Goal: Information Seeking & Learning: Learn about a topic

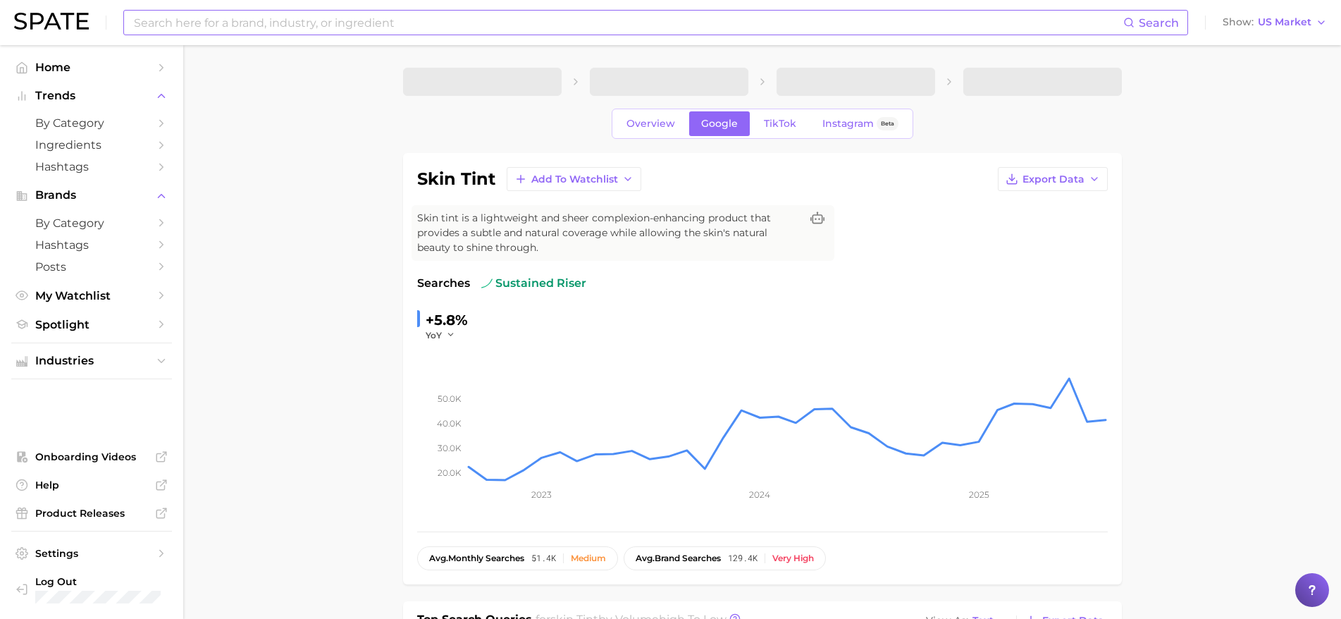
click at [256, 18] on input at bounding box center [628, 23] width 991 height 24
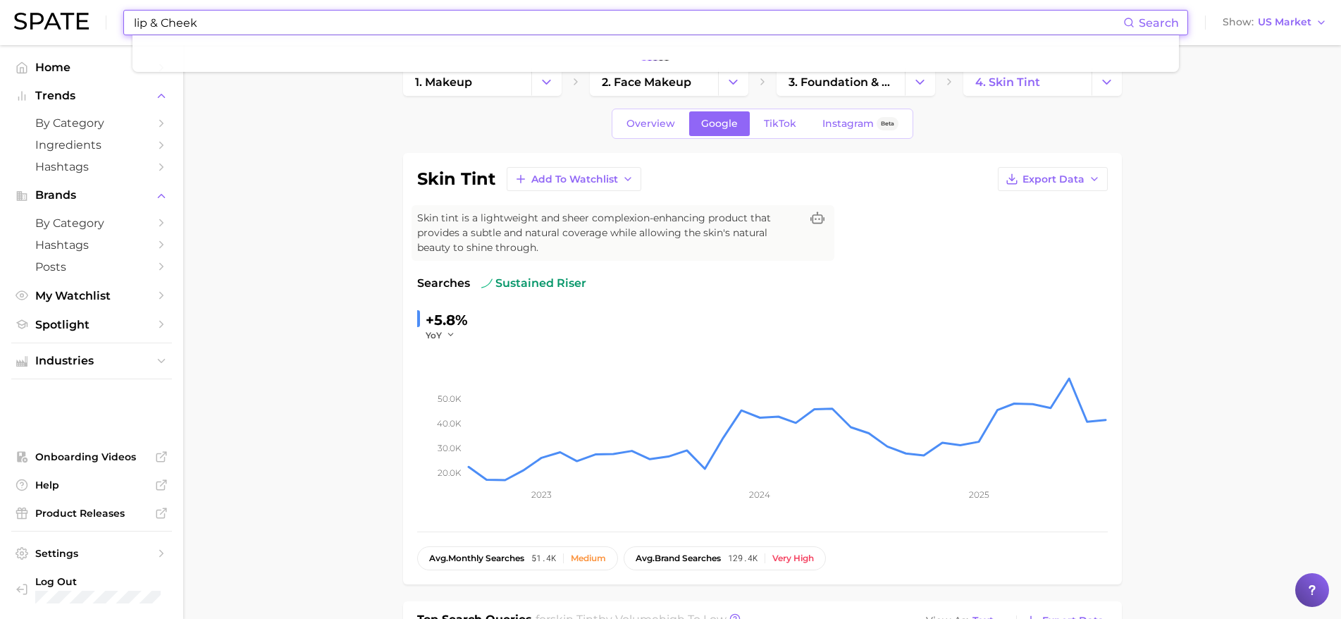
type input "lip & Cheek"
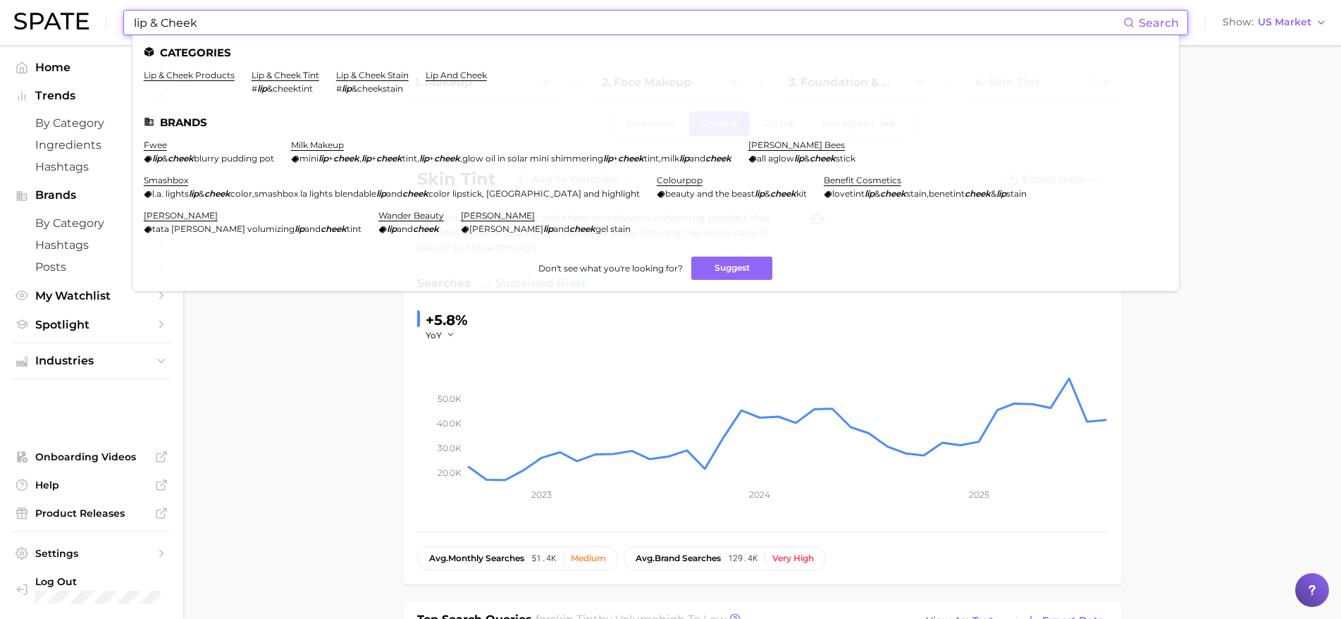
click at [216, 81] on li "lip & cheek products" at bounding box center [189, 82] width 91 height 24
click at [214, 72] on link "lip & cheek products" at bounding box center [189, 75] width 91 height 11
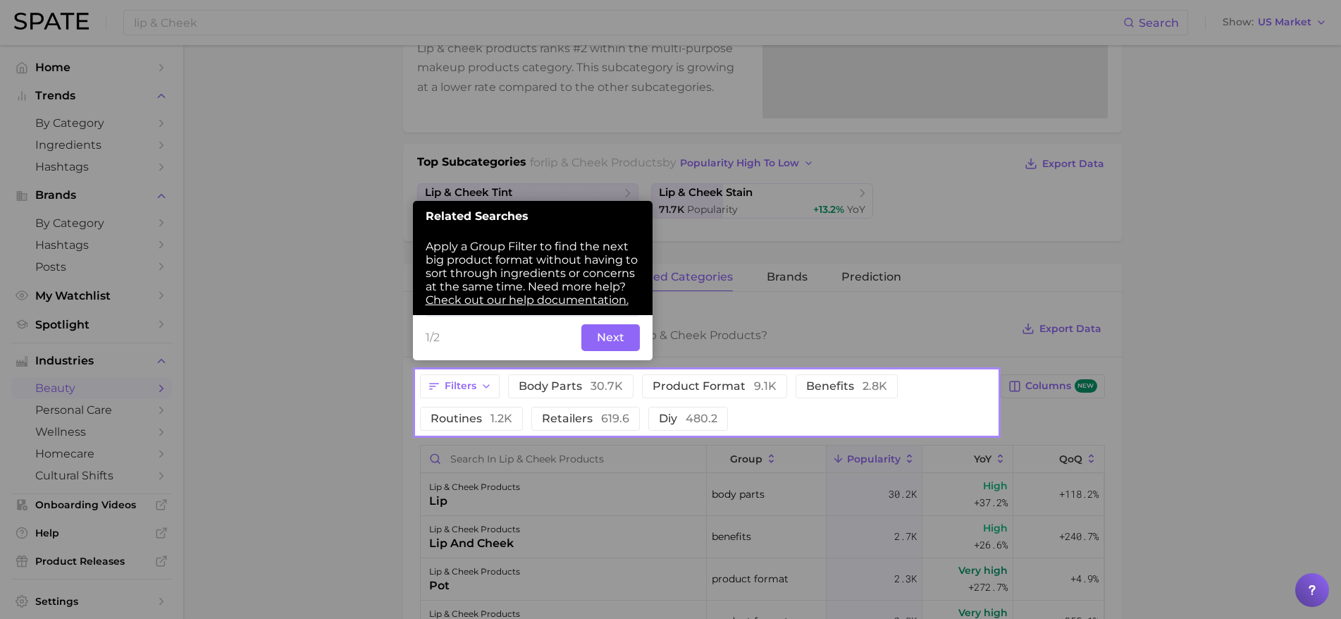
scroll to position [282, 0]
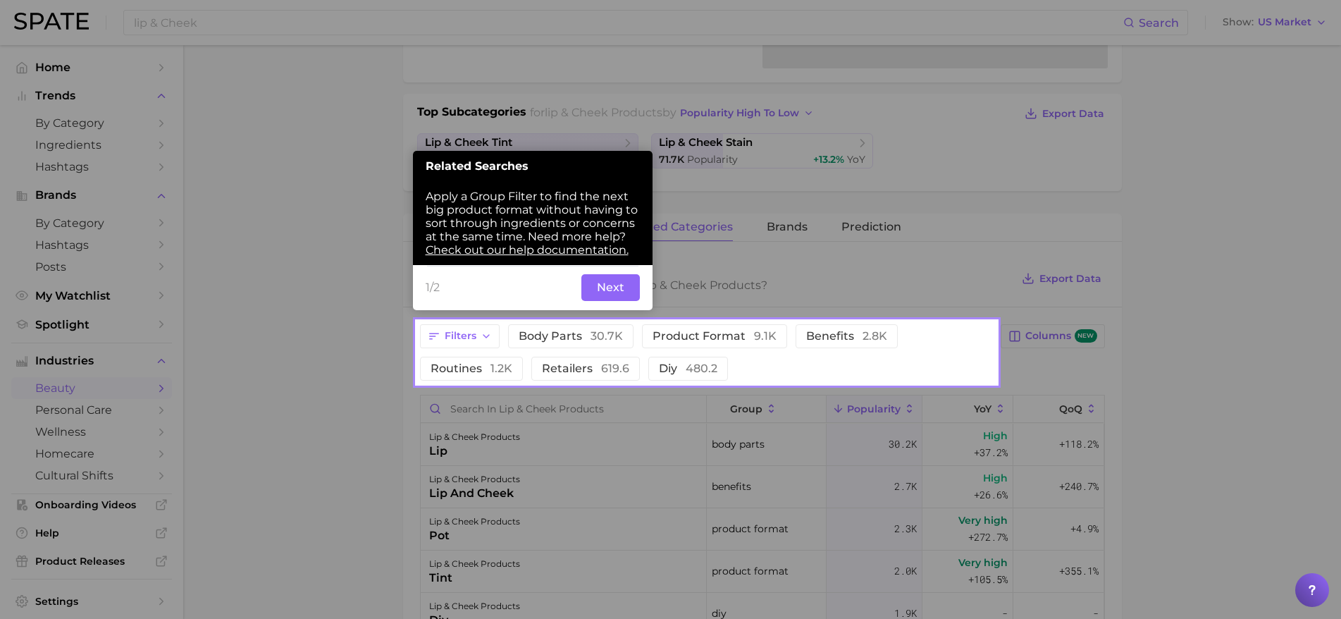
click at [616, 286] on button "Next" at bounding box center [611, 287] width 59 height 27
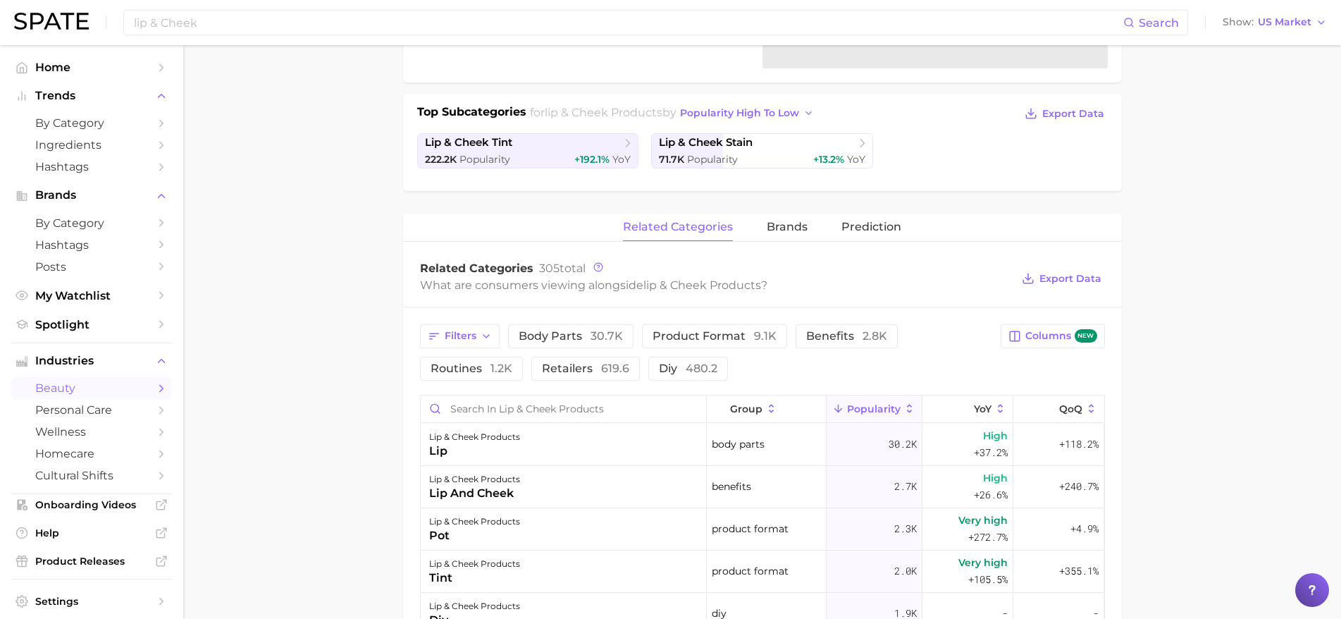
click at [265, 400] on main "1. makeup 2. multi-purpose makeup products 3. lip & cheek products 4. Subcatego…" at bounding box center [762, 432] width 1158 height 1338
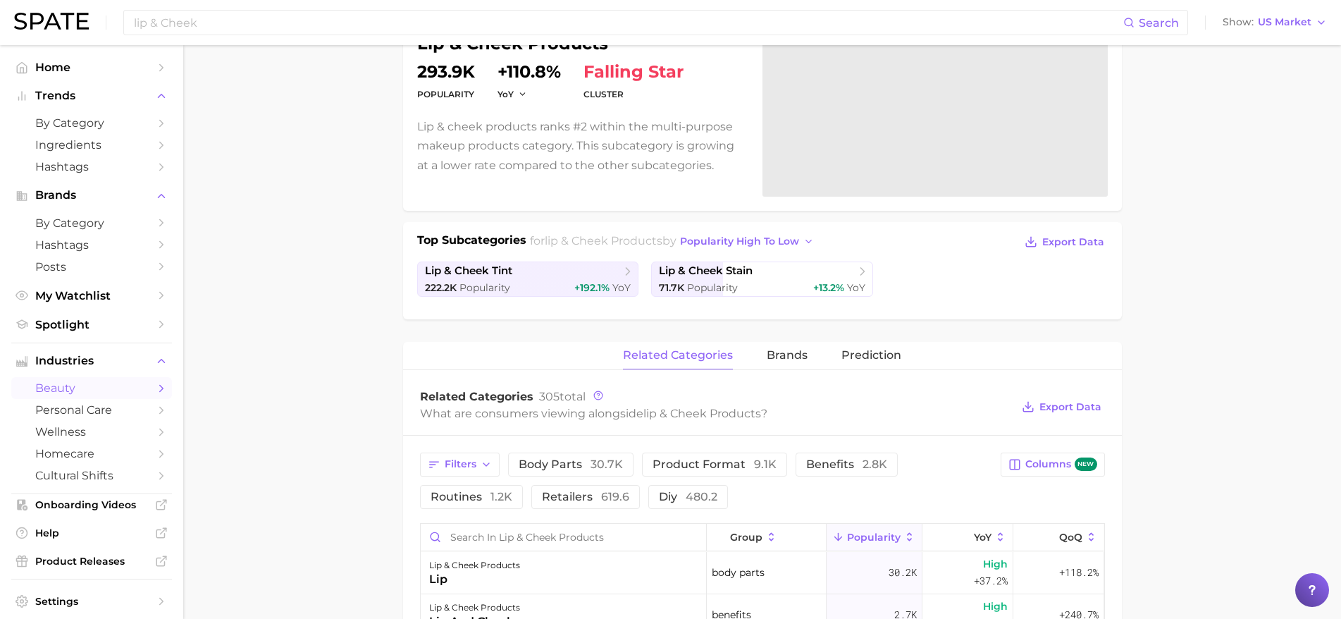
scroll to position [211, 0]
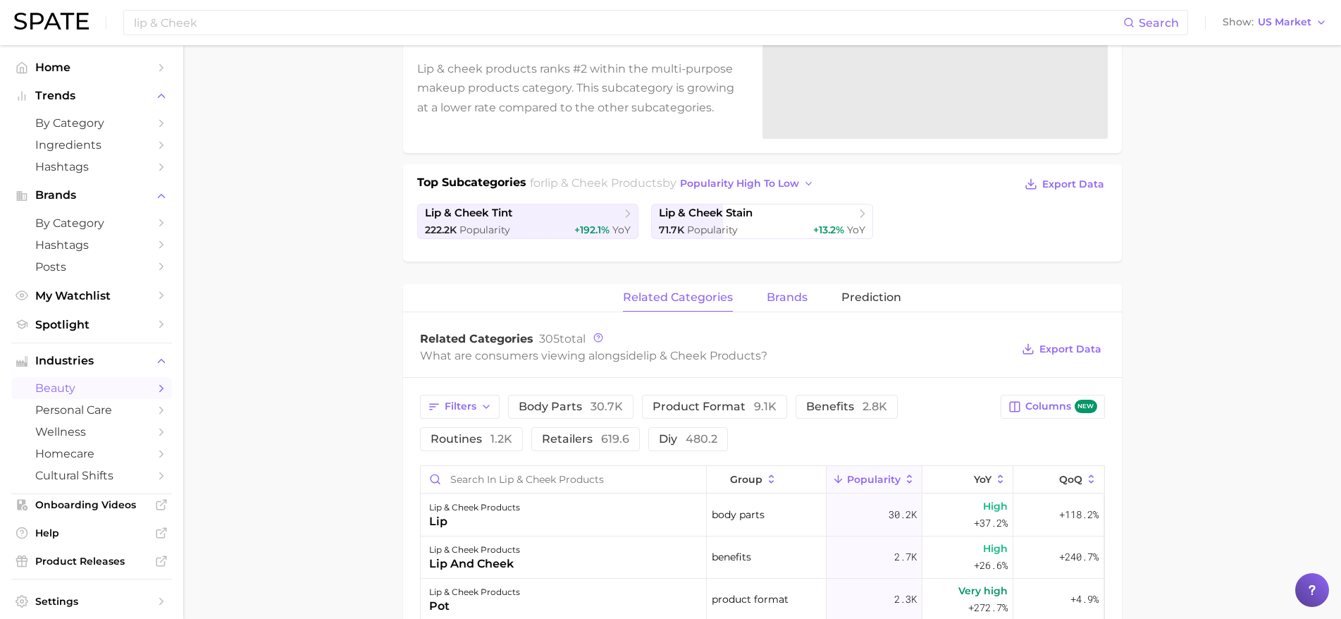
click at [769, 297] on span "brands" at bounding box center [787, 297] width 41 height 13
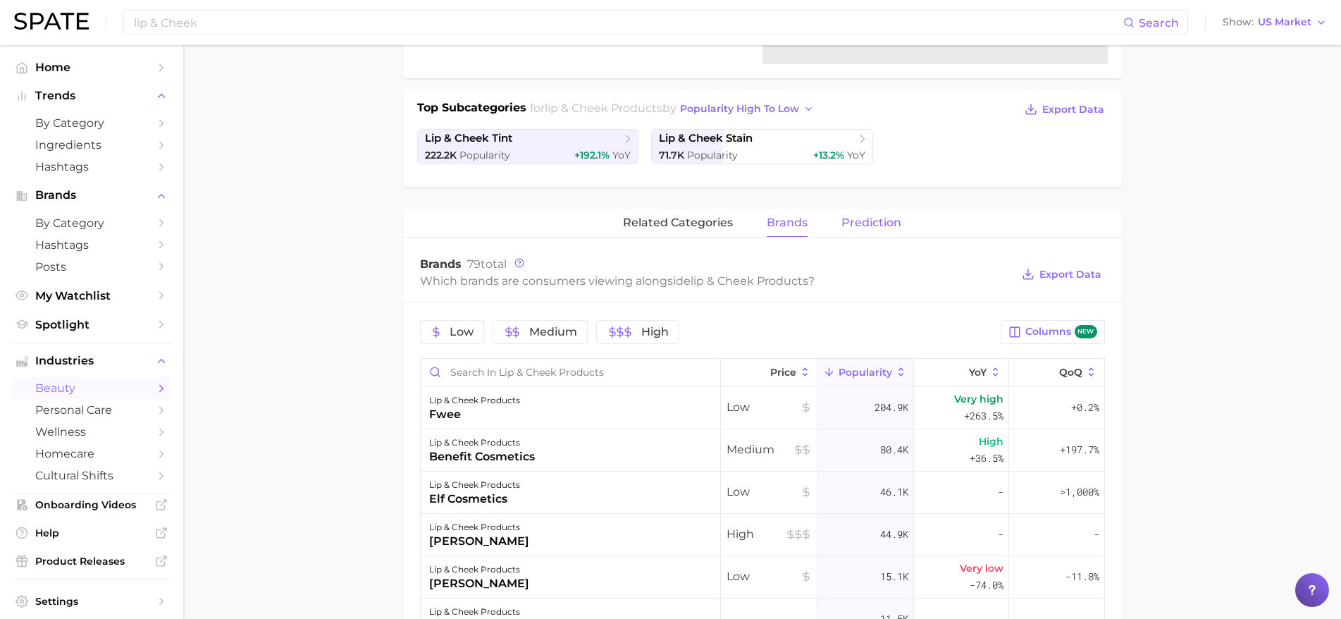
scroll to position [282, 0]
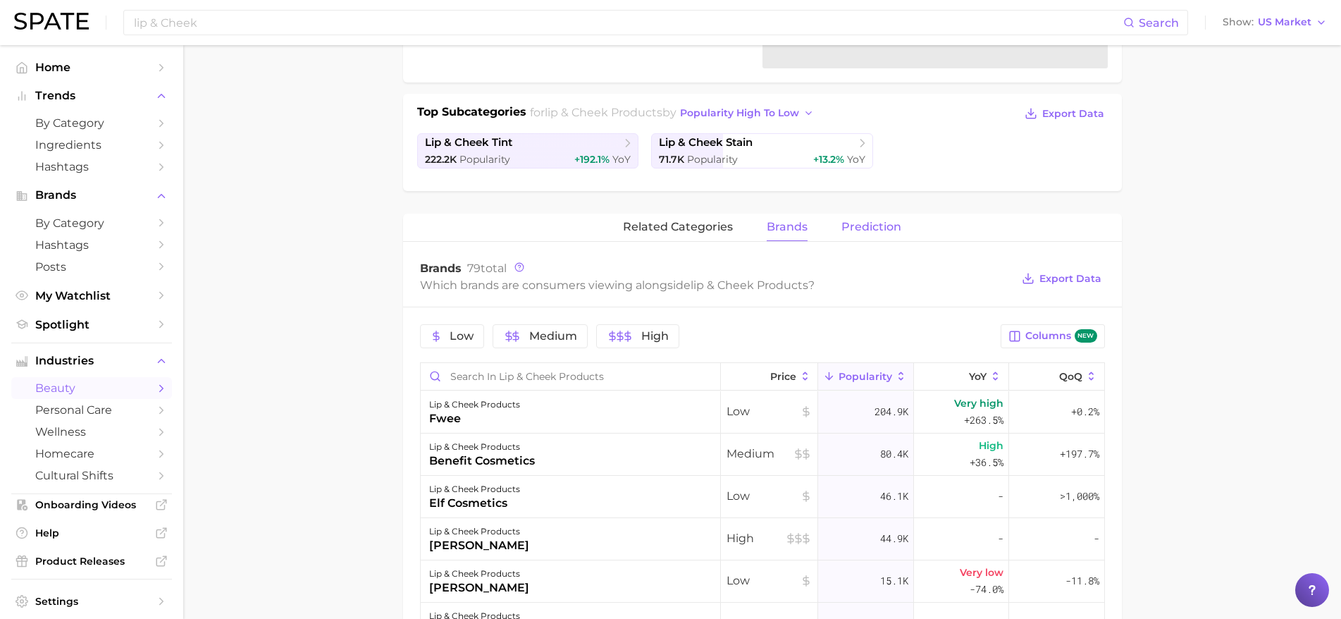
click at [900, 230] on span "Prediction" at bounding box center [872, 227] width 60 height 13
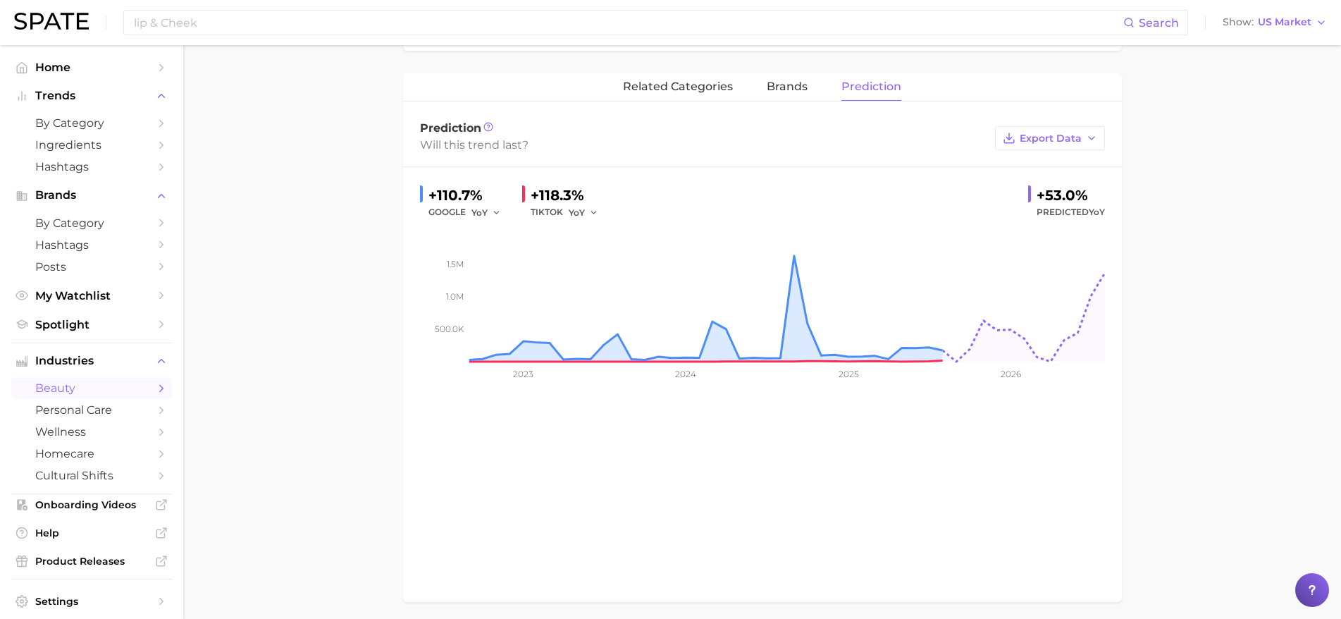
scroll to position [423, 0]
click at [794, 80] on span "brands" at bounding box center [787, 86] width 41 height 13
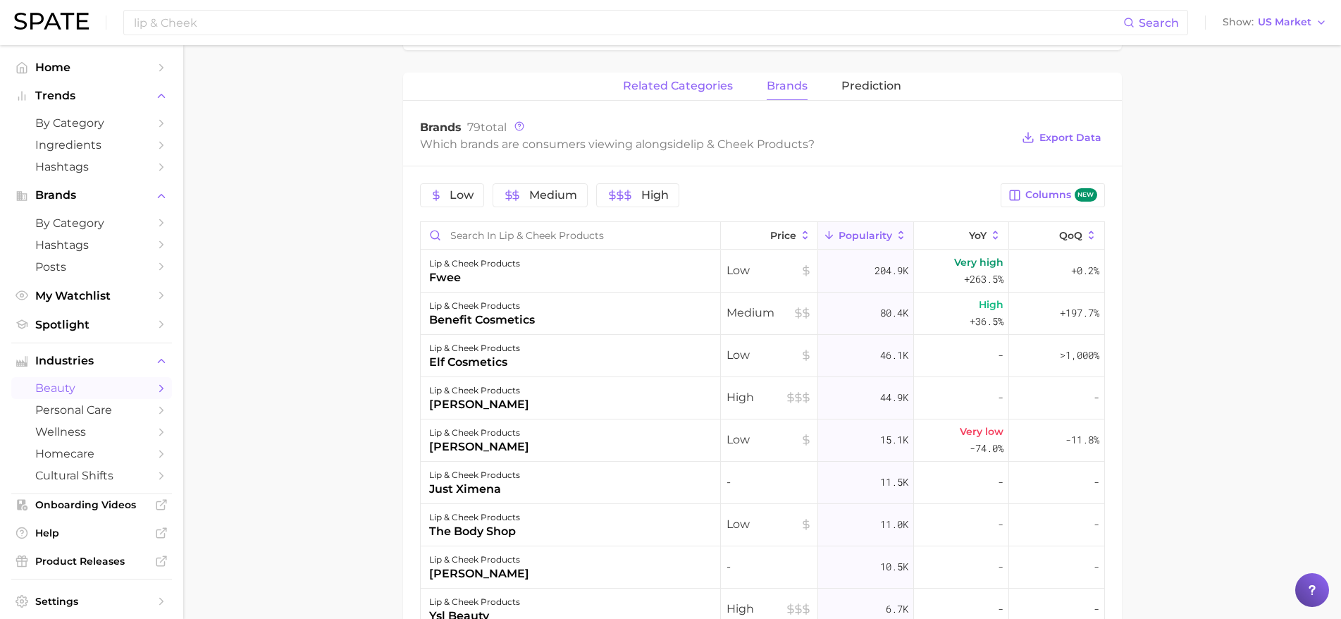
click at [719, 90] on span "related categories" at bounding box center [678, 86] width 110 height 13
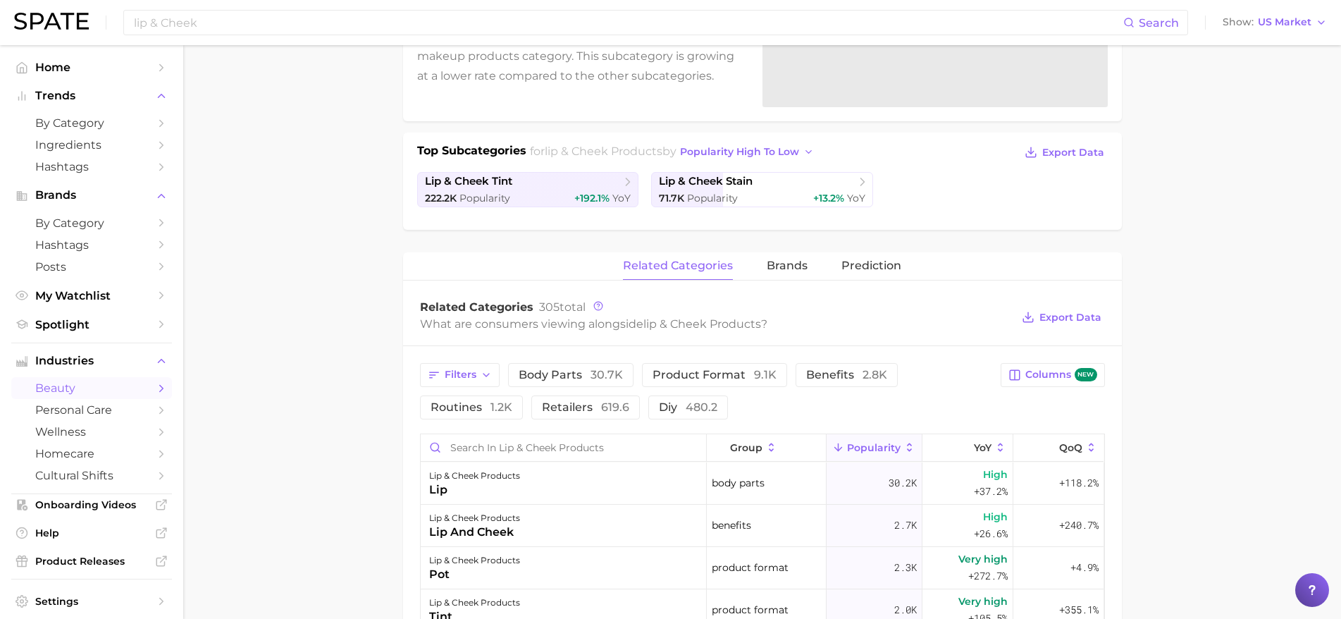
scroll to position [352, 0]
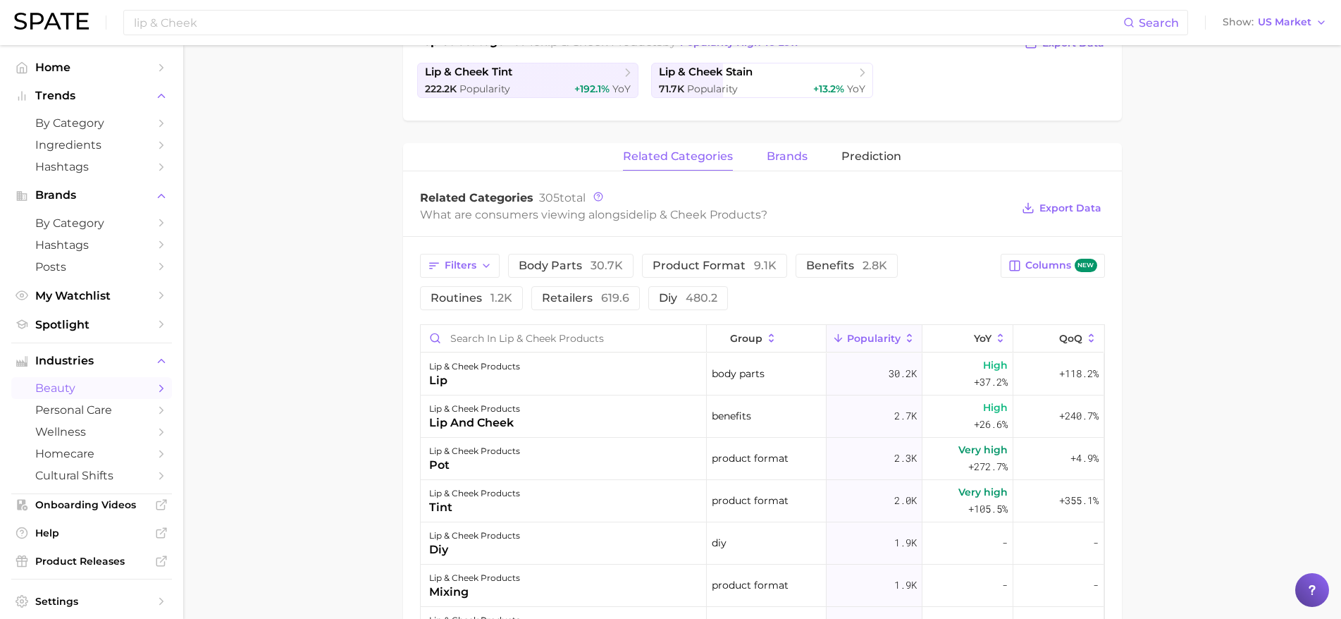
click at [790, 158] on span "brands" at bounding box center [787, 156] width 41 height 13
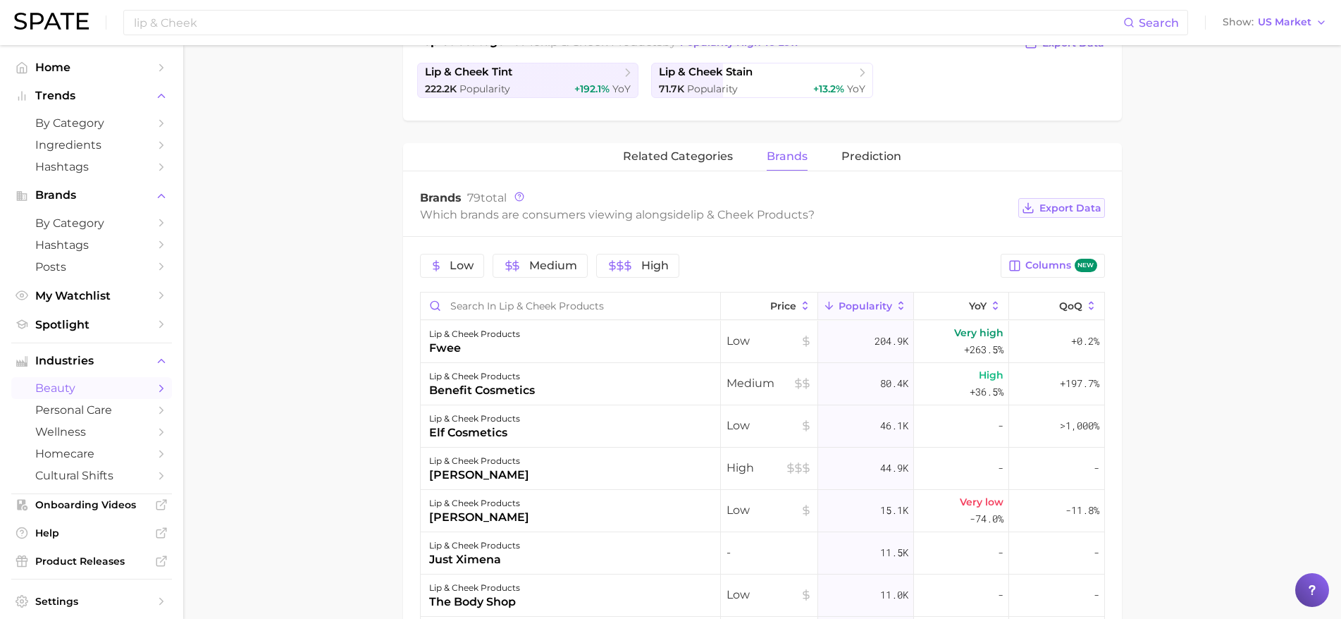
click at [1076, 208] on span "Export Data" at bounding box center [1071, 208] width 62 height 12
click at [1059, 269] on span "Columns new" at bounding box center [1061, 265] width 71 height 13
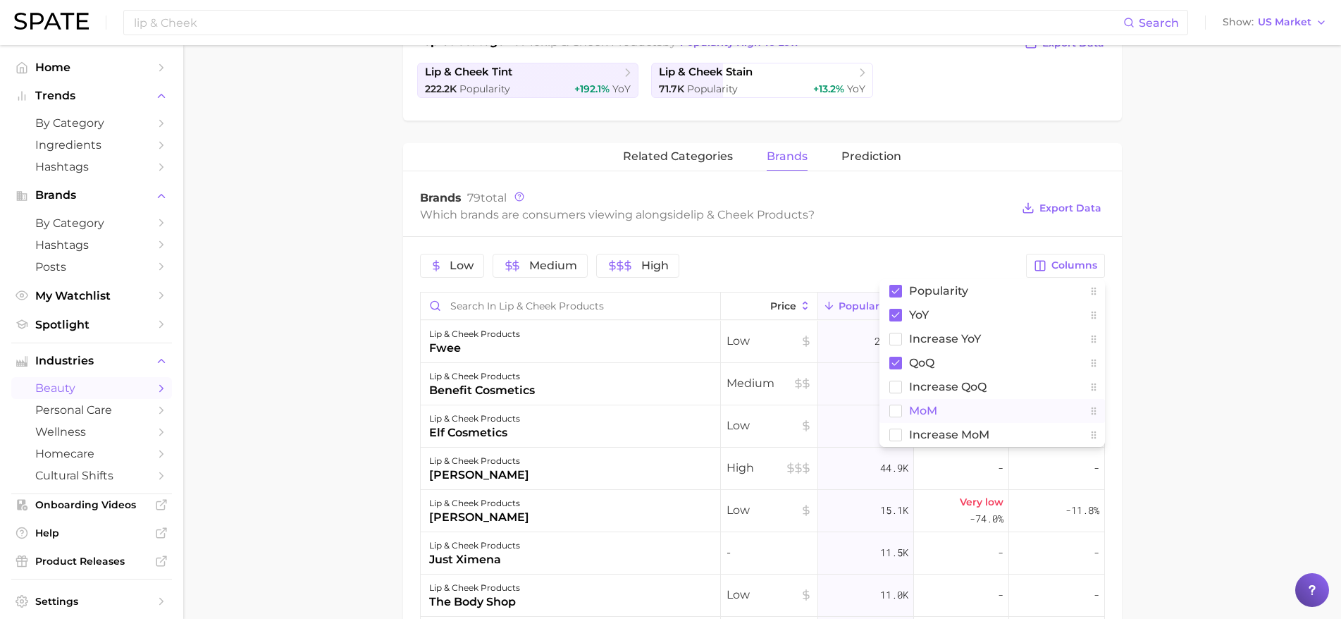
click at [895, 414] on rect at bounding box center [896, 411] width 12 height 12
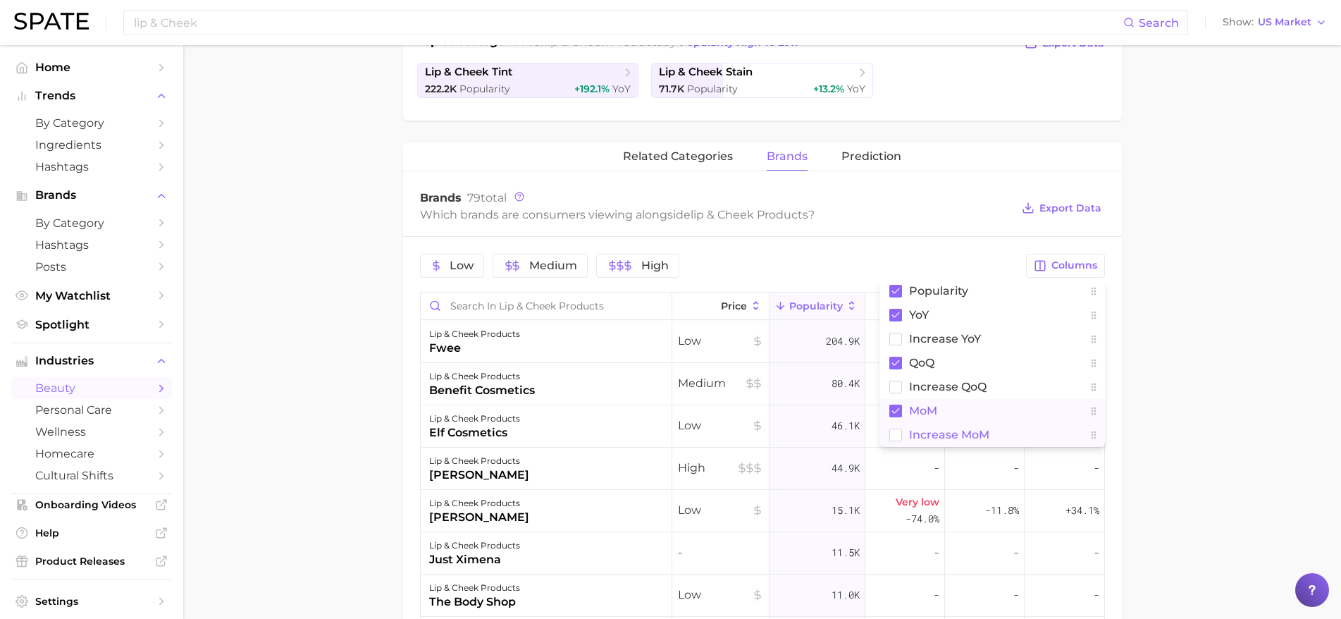
click at [895, 435] on rect at bounding box center [896, 435] width 12 height 12
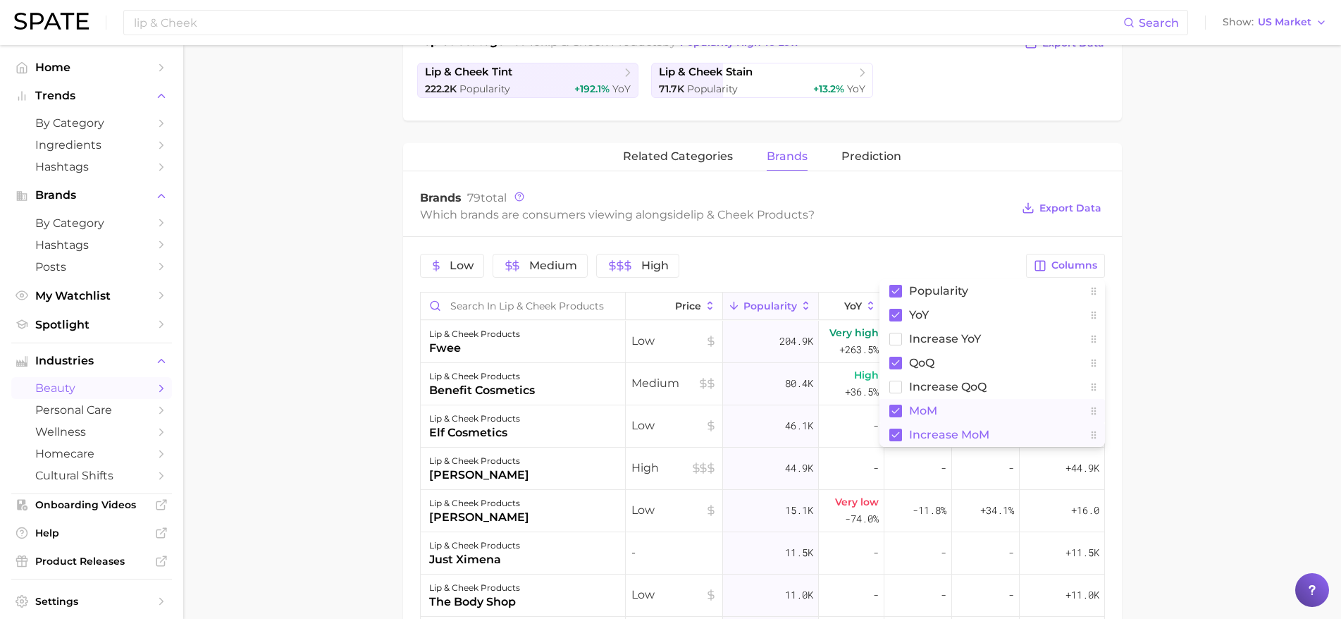
click at [939, 245] on div "Low Medium High Columns Popularity YoY Increase YoY QoQ Increase QoQ MoM Increa…" at bounding box center [762, 582] width 719 height 691
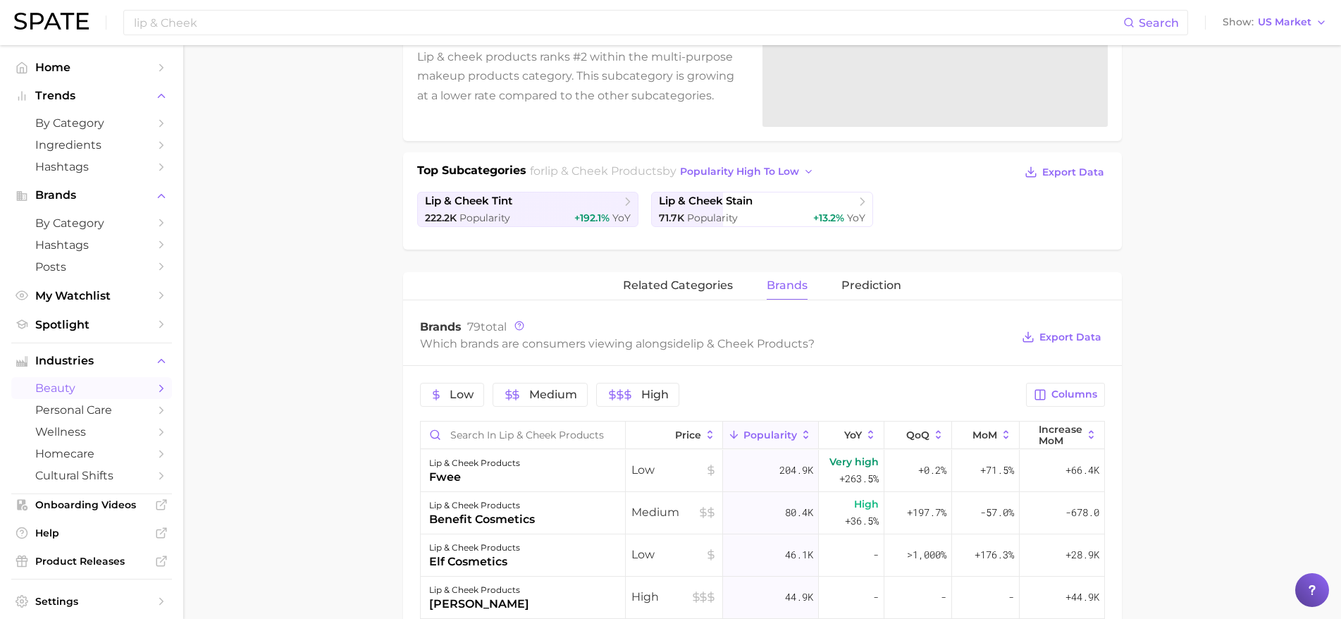
scroll to position [0, 0]
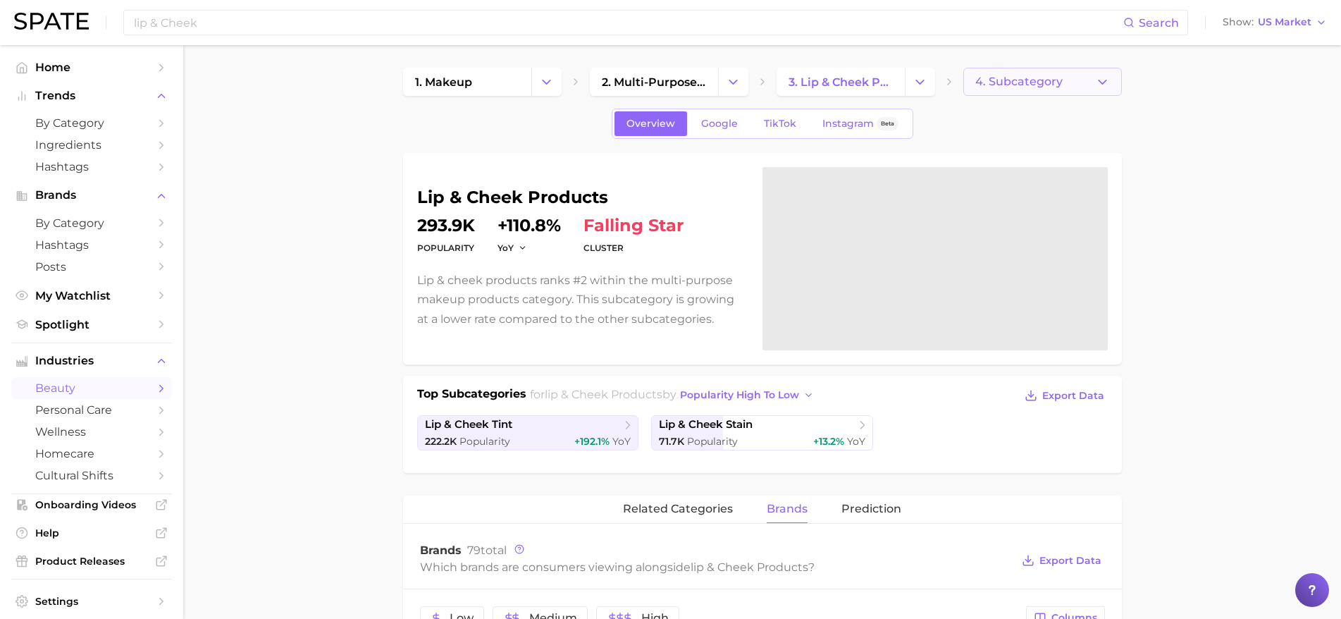
click at [1012, 78] on span "4. Subcategory" at bounding box center [1019, 81] width 87 height 13
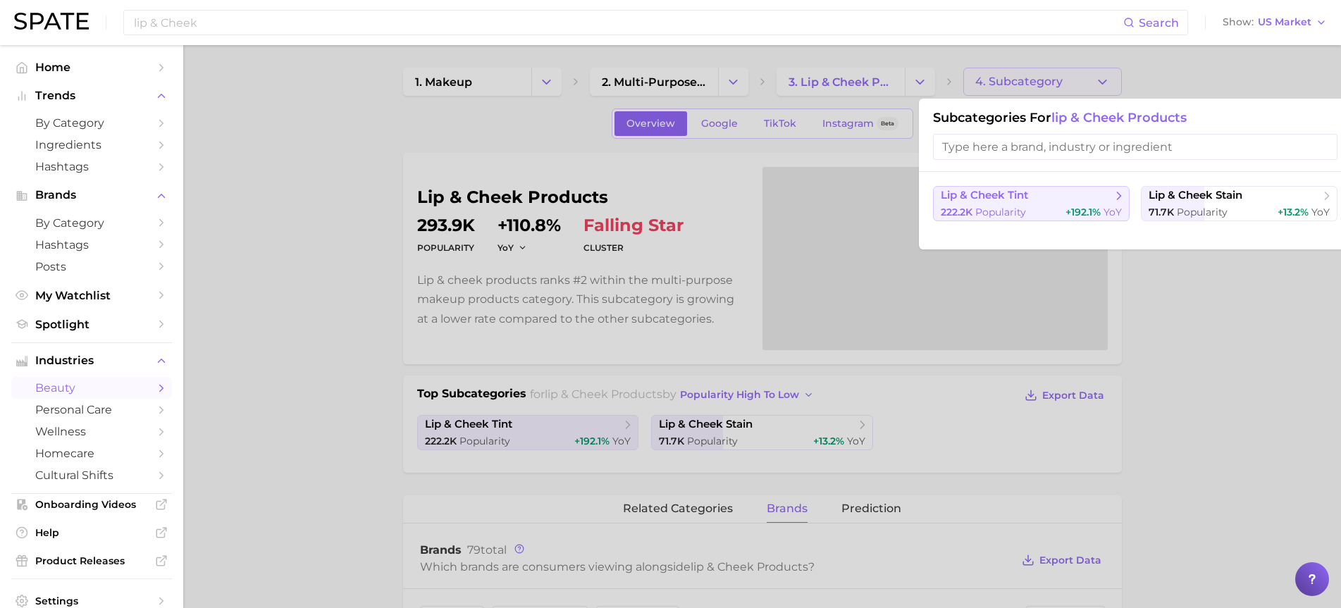
click at [1101, 192] on span "lip & cheek tint" at bounding box center [1026, 196] width 171 height 14
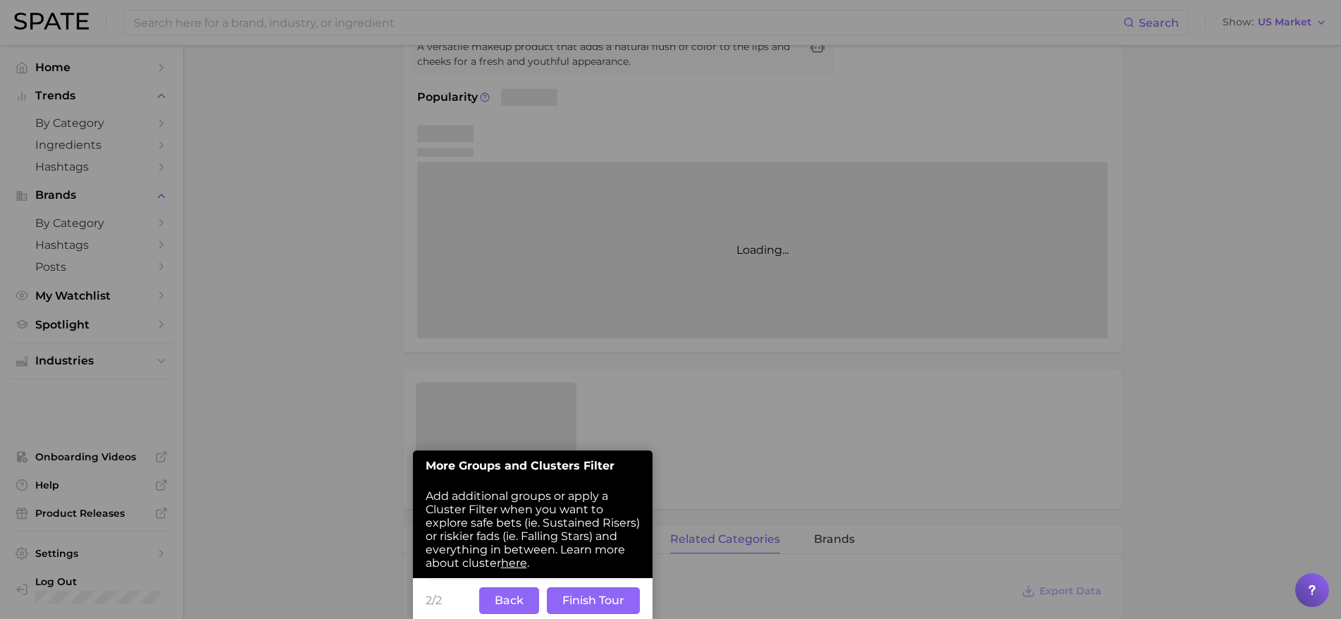
scroll to position [230, 0]
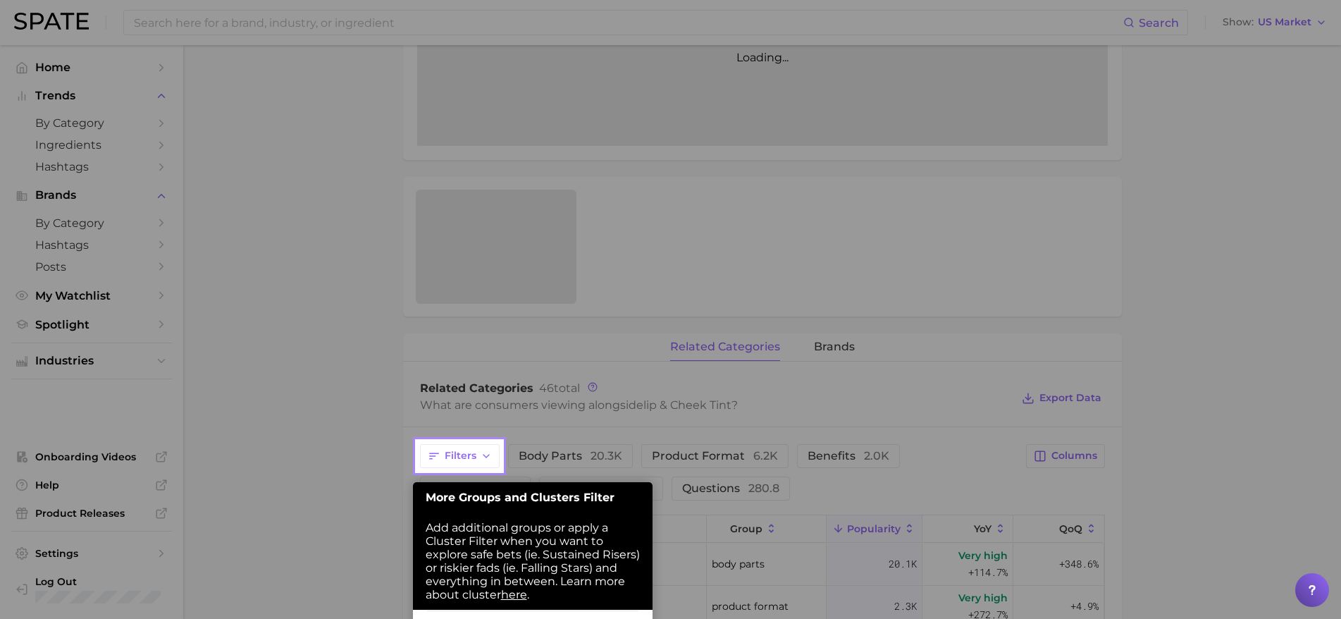
scroll to position [651, 0]
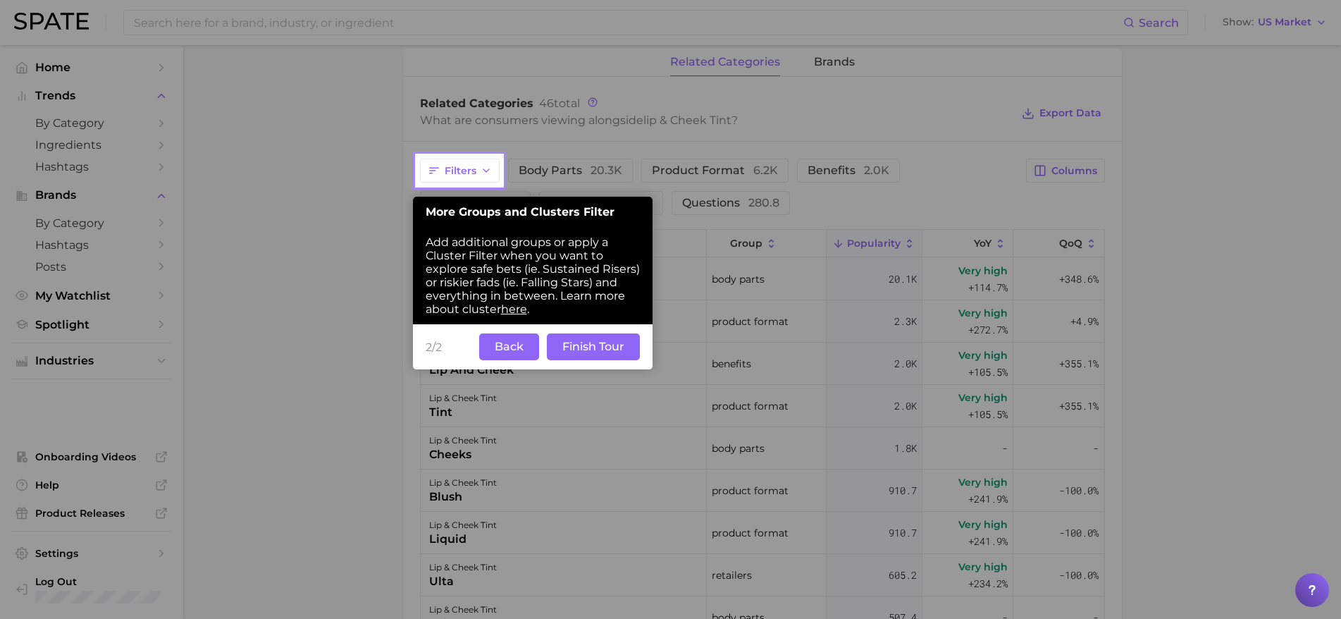
click at [581, 346] on button "Finish Tour" at bounding box center [593, 346] width 93 height 27
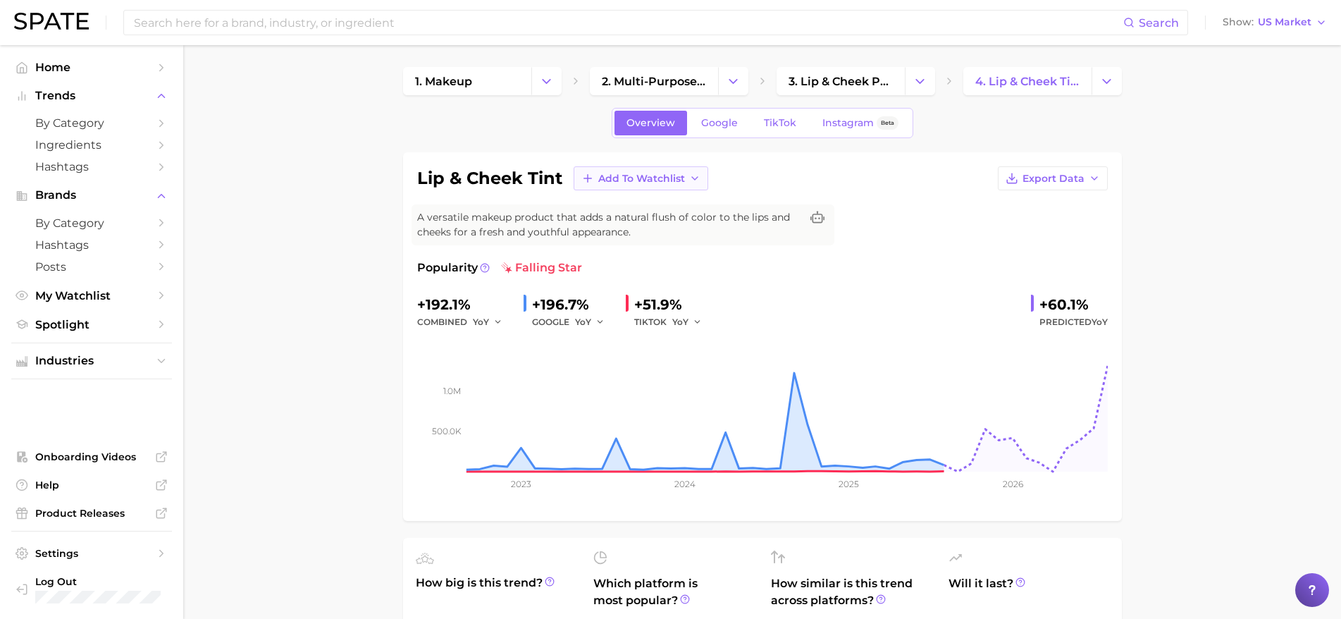
scroll to position [0, 0]
click at [724, 125] on span "Google" at bounding box center [719, 124] width 37 height 12
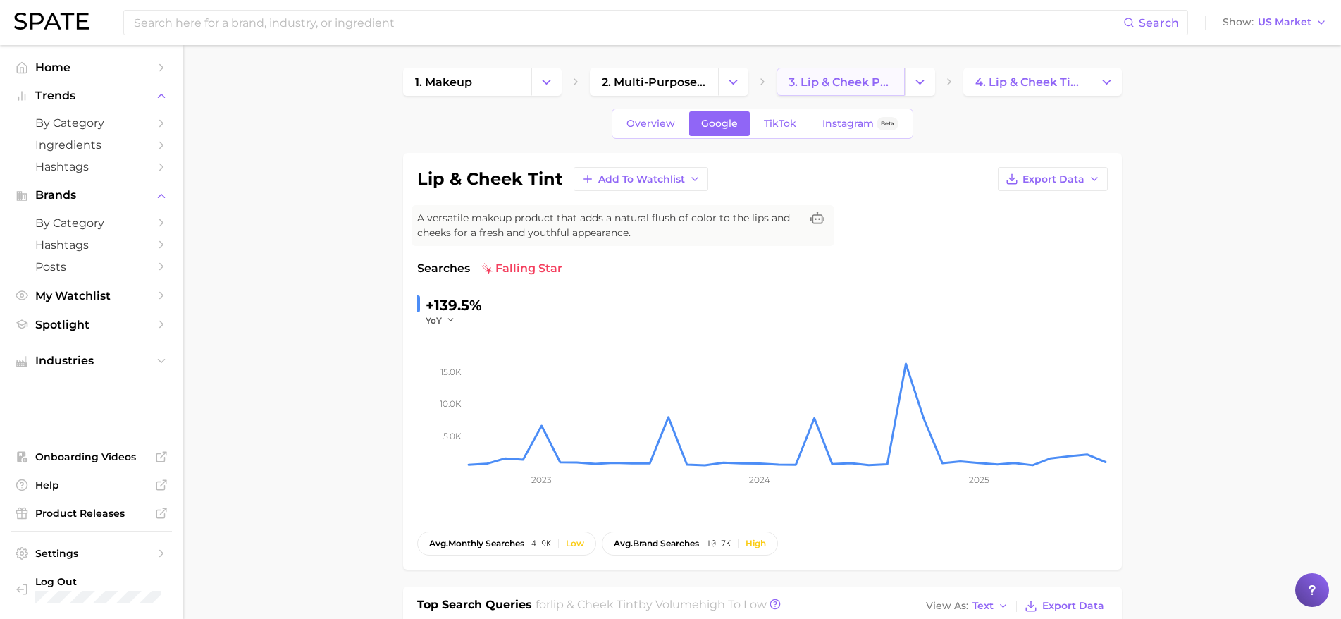
click at [832, 82] on span "3. lip & cheek products" at bounding box center [841, 81] width 104 height 13
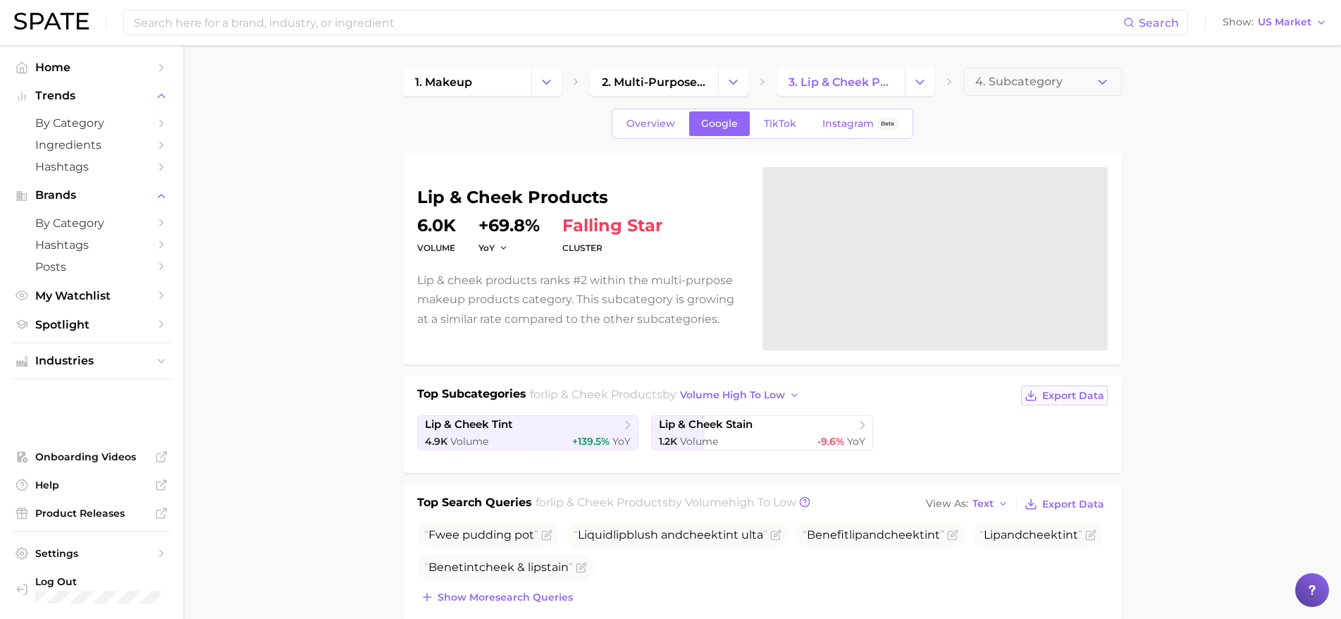
click at [1057, 391] on span "Export Data" at bounding box center [1074, 396] width 62 height 12
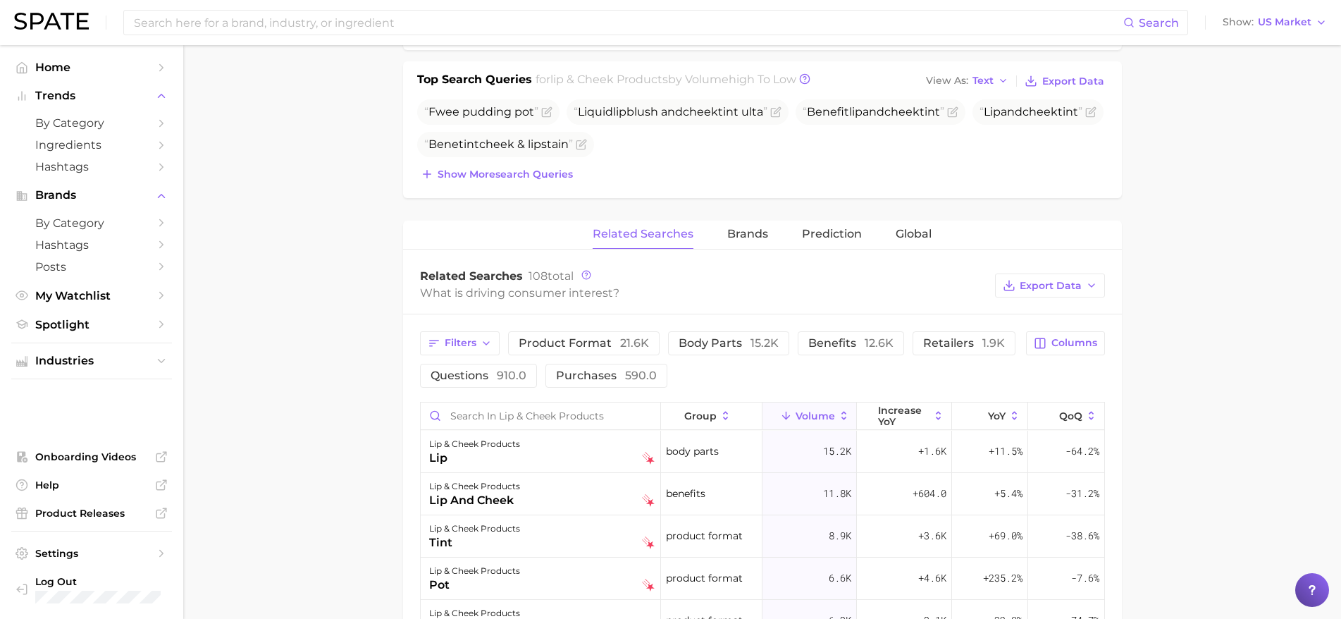
scroll to position [352, 0]
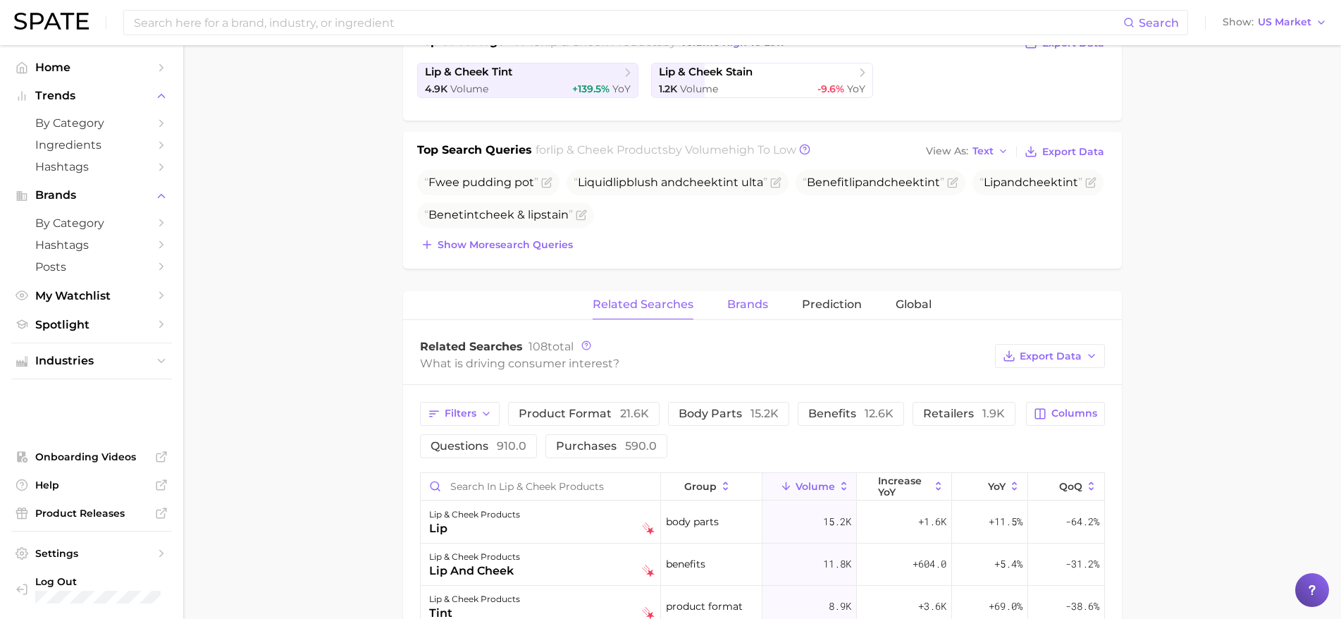
click at [748, 296] on button "Brands" at bounding box center [747, 304] width 41 height 27
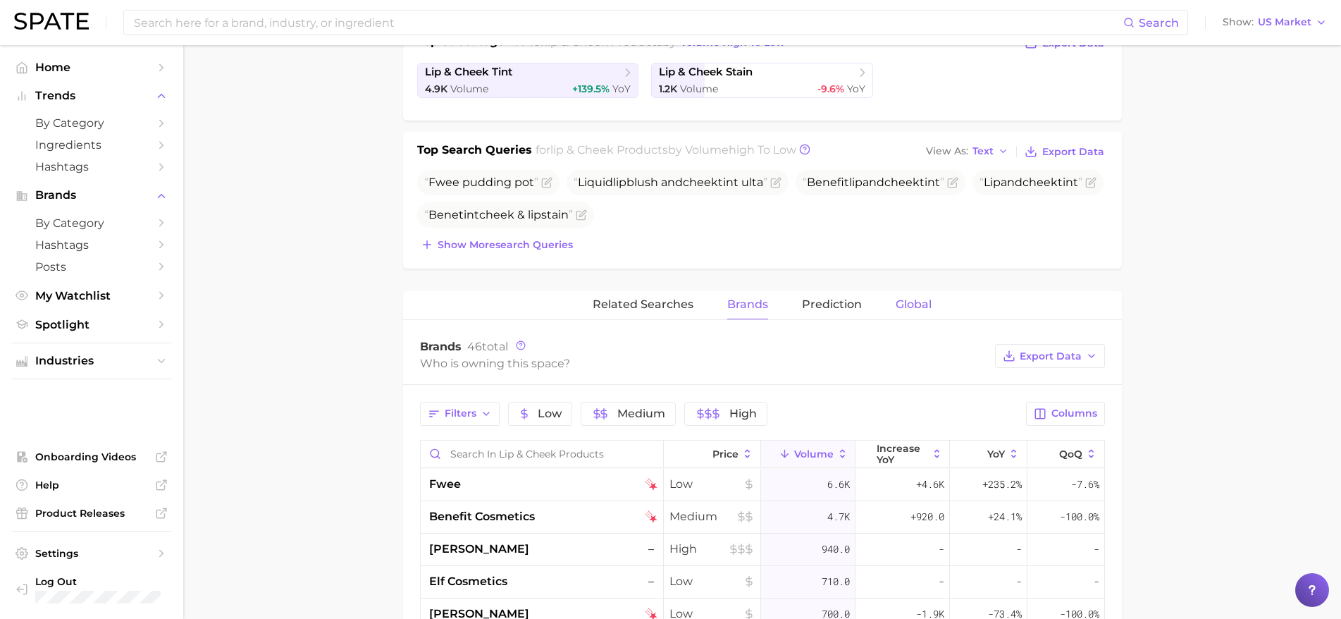
click at [904, 302] on span "Global" at bounding box center [914, 304] width 36 height 13
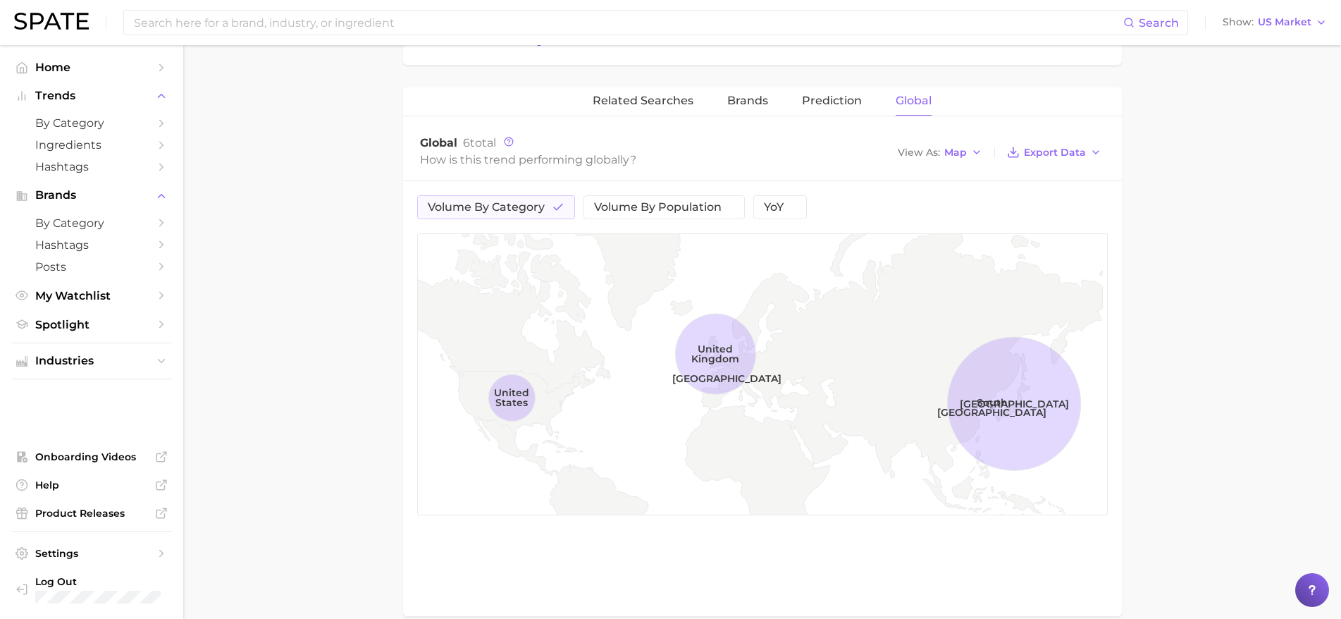
scroll to position [564, 0]
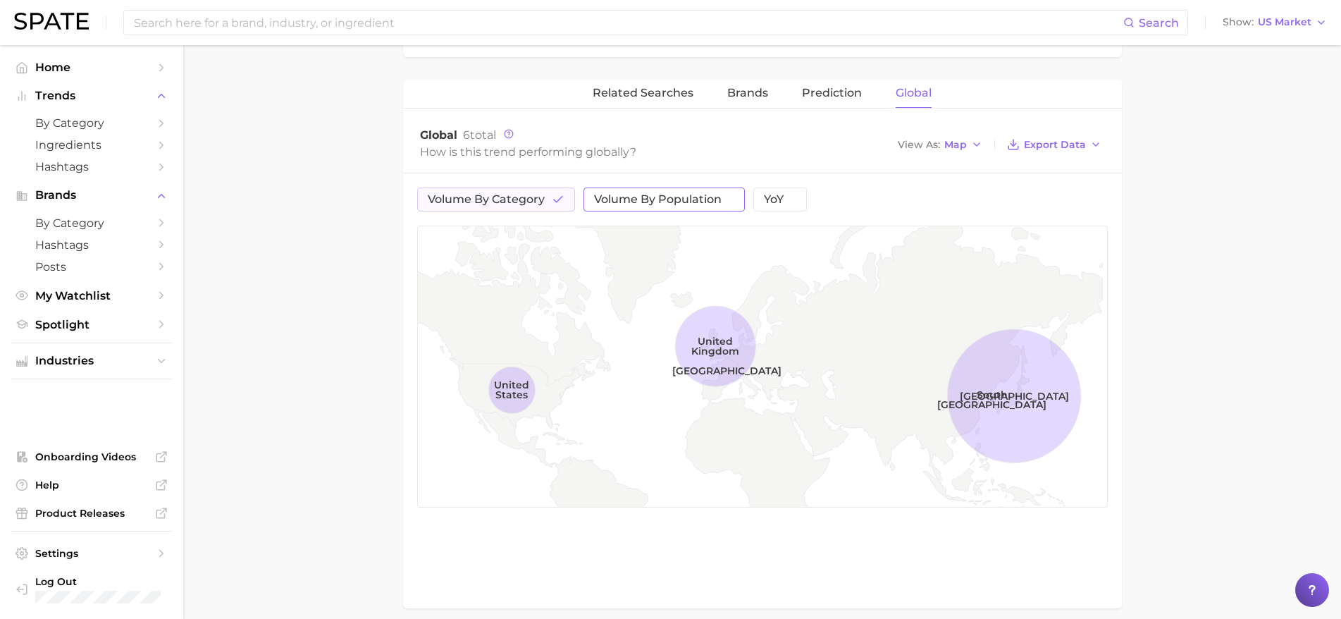
click at [696, 203] on span "volume by population" at bounding box center [658, 199] width 128 height 11
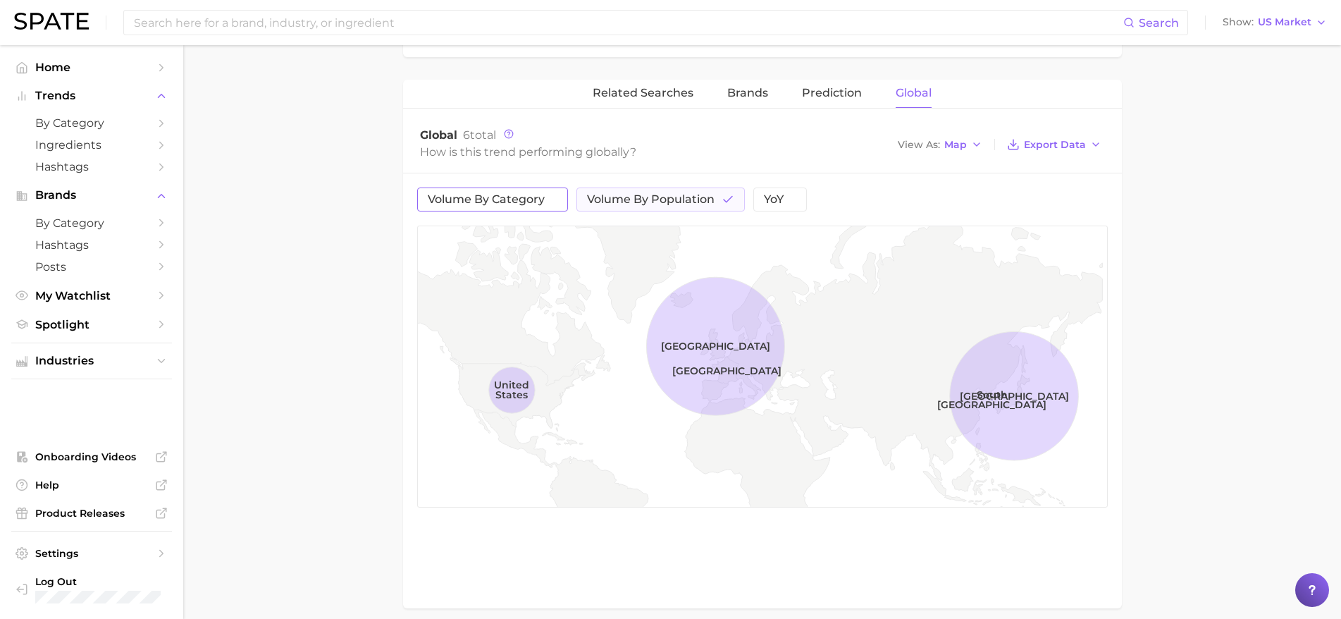
click at [543, 202] on span "volume by category" at bounding box center [486, 199] width 117 height 11
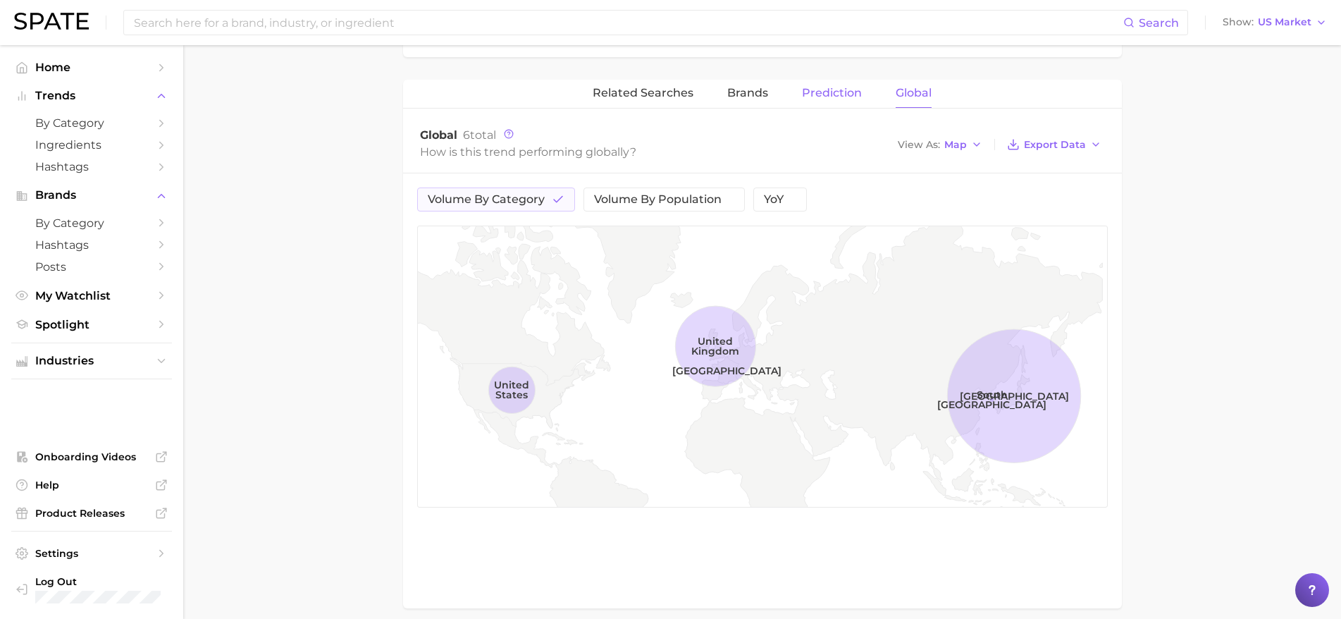
click at [838, 90] on span "Prediction" at bounding box center [832, 93] width 60 height 13
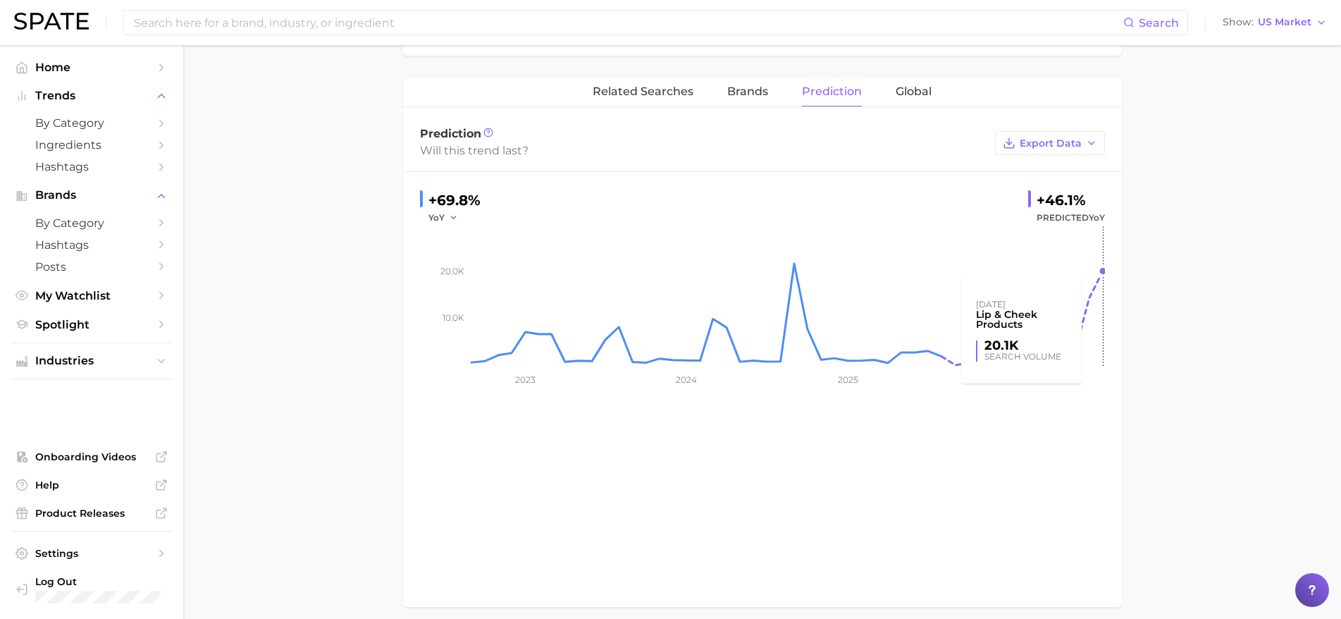
scroll to position [483, 0]
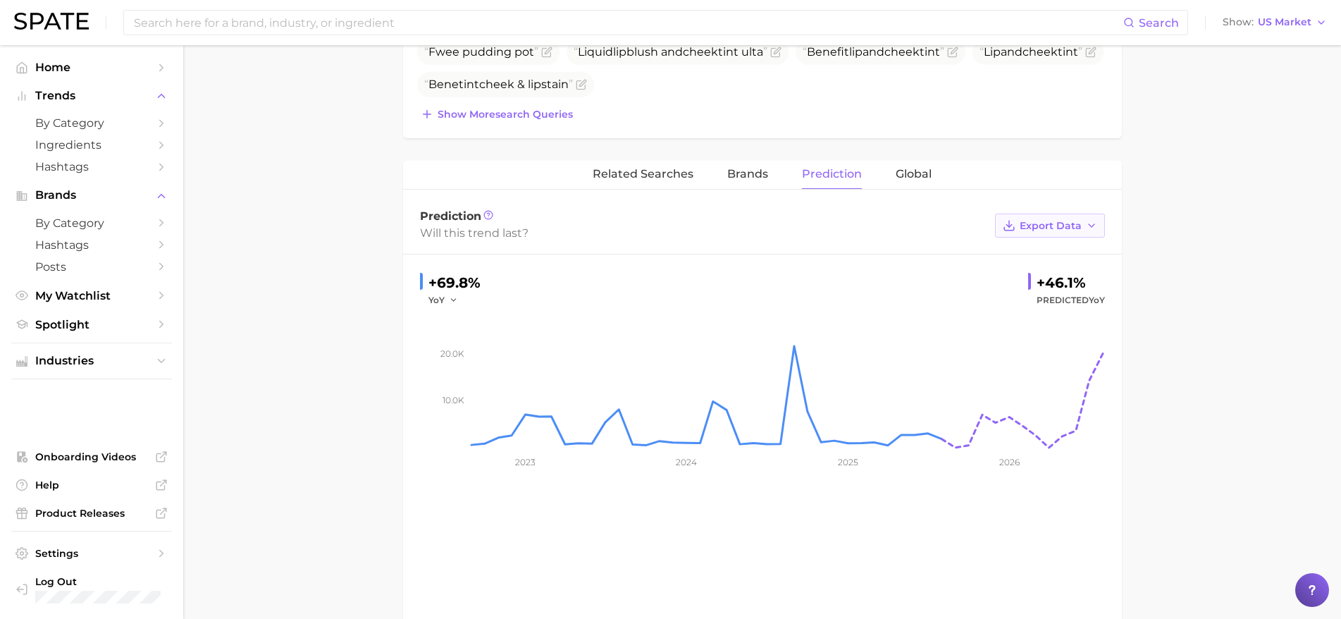
click at [1102, 227] on button "Export Data" at bounding box center [1050, 226] width 110 height 24
click at [1078, 248] on button "Time Series CSV" at bounding box center [1027, 251] width 155 height 25
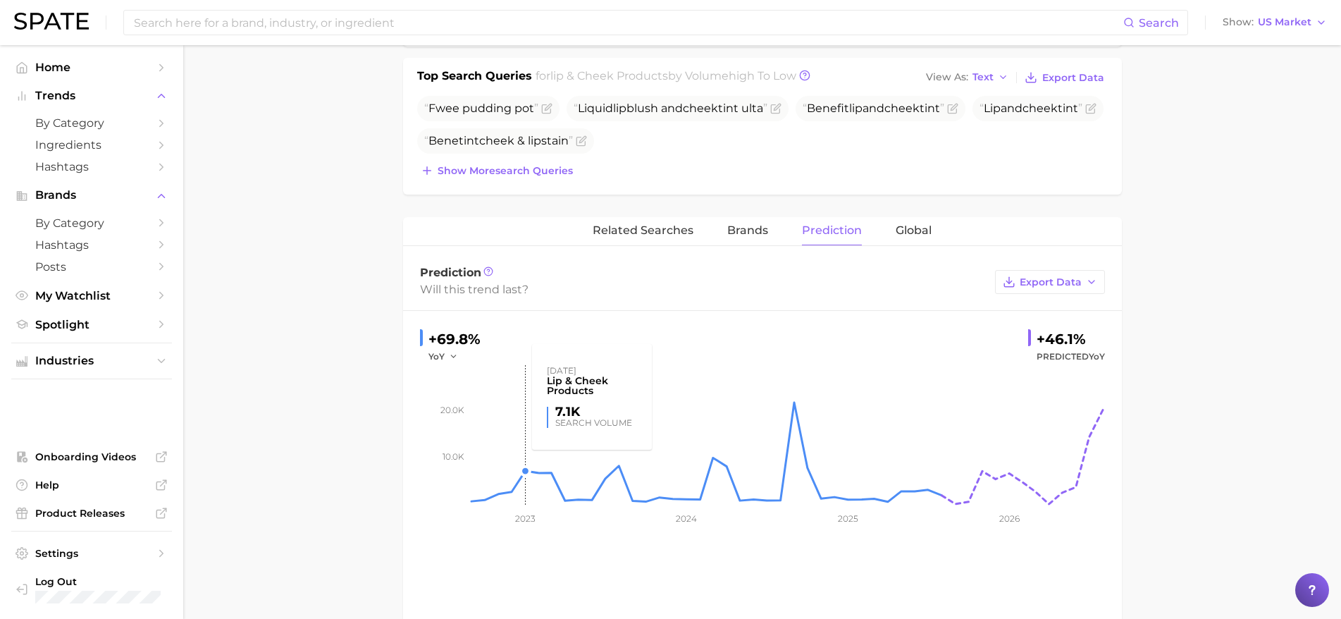
scroll to position [624, 0]
